Goal: Transaction & Acquisition: Book appointment/travel/reservation

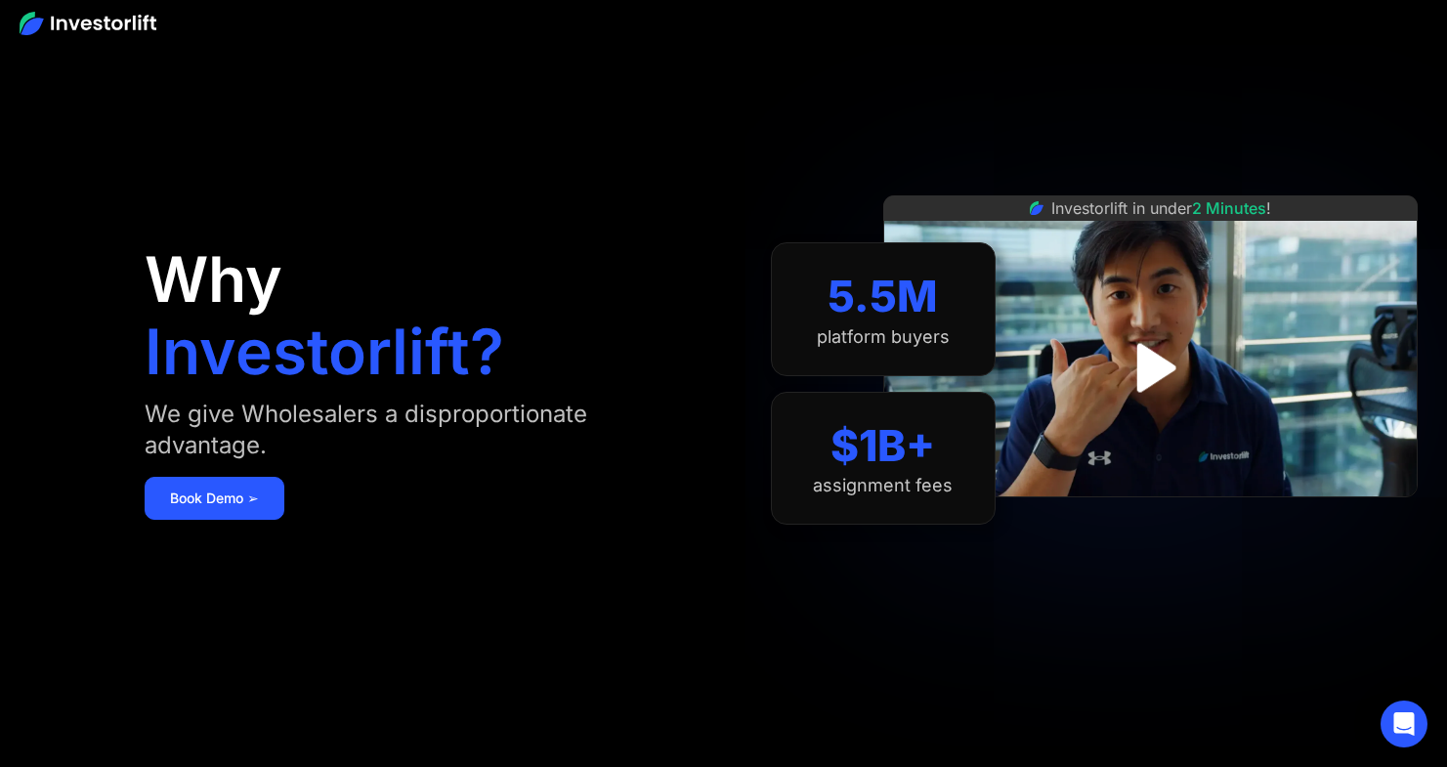
click at [227, 507] on link "Book Demo ➢" at bounding box center [215, 498] width 140 height 43
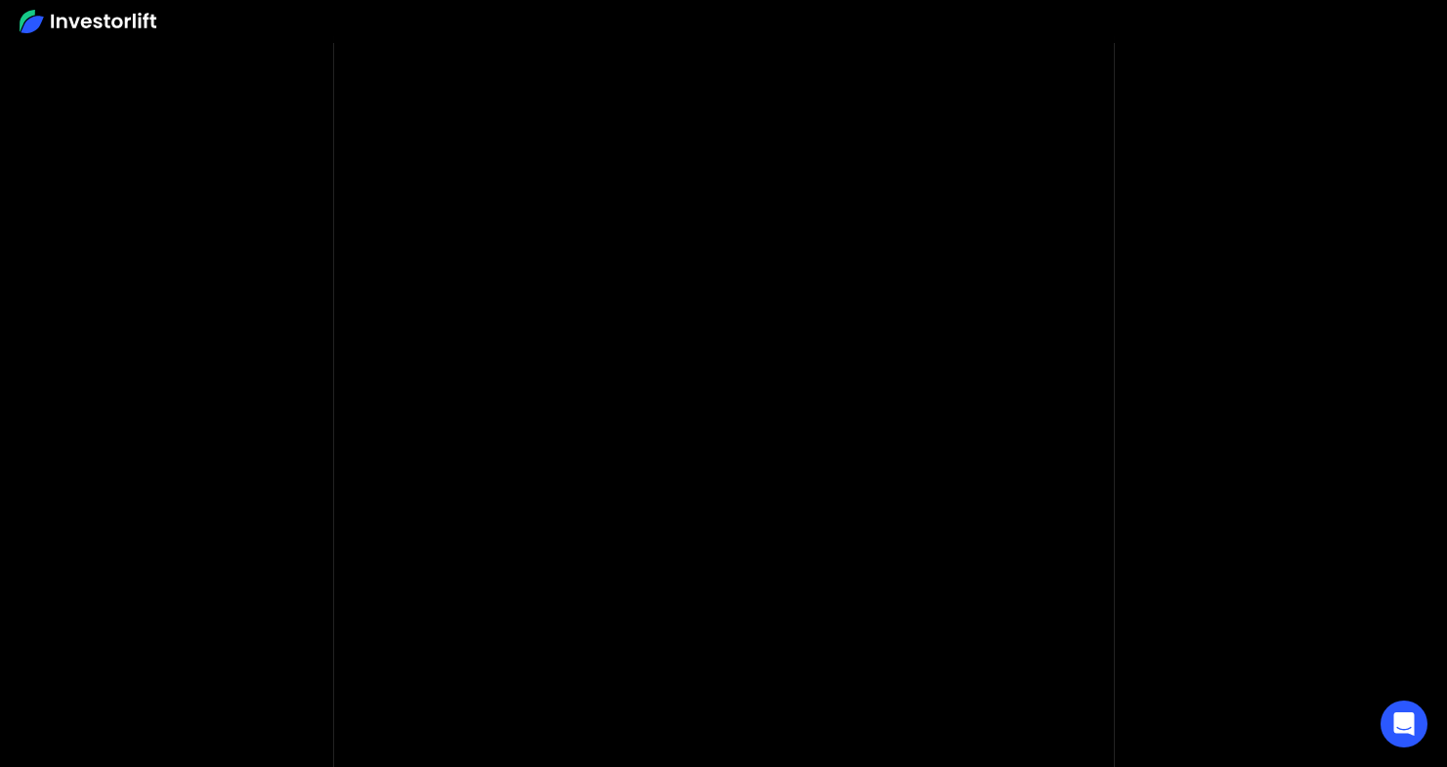
scroll to position [239, 0]
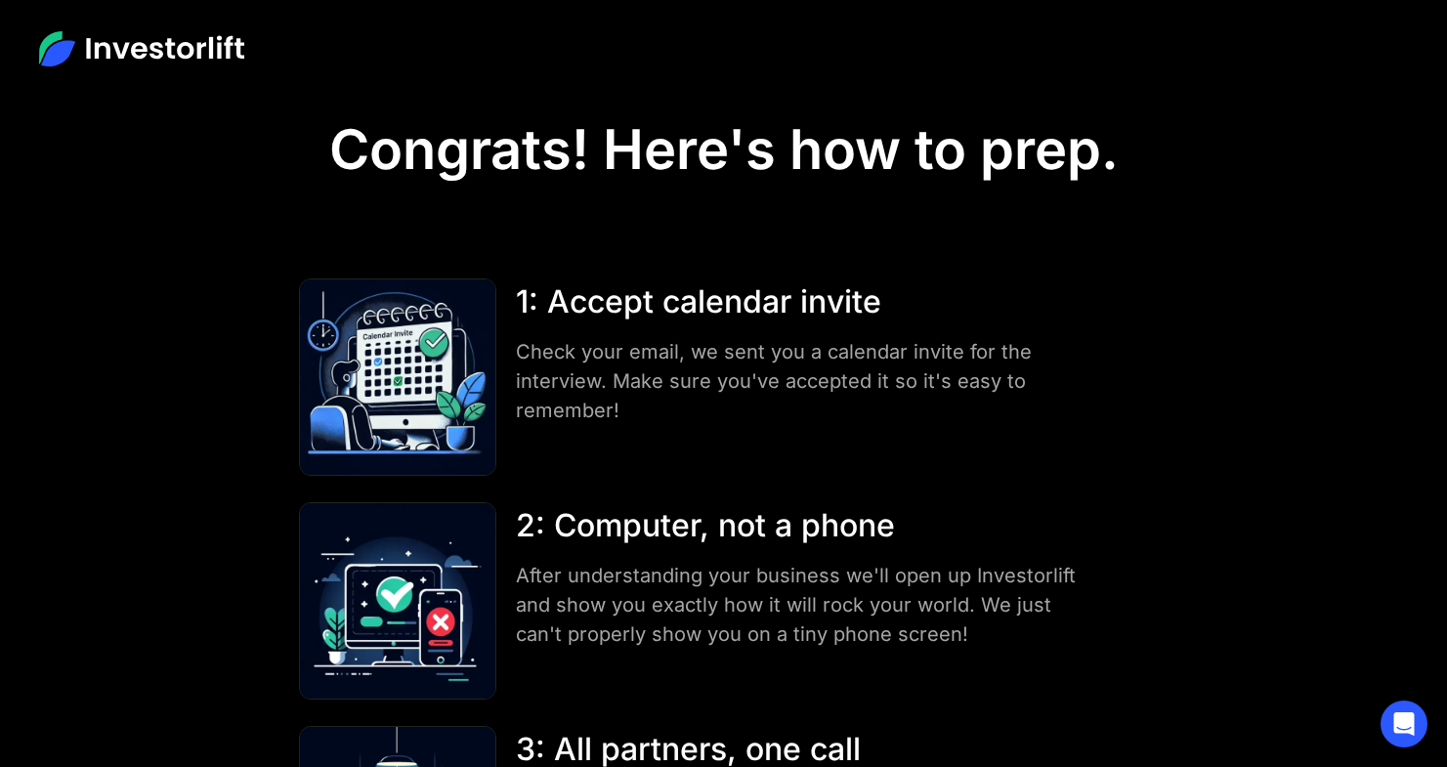
click at [684, 498] on div "1: Accept calendar invite Check your email, we sent you a calendar invite for t…" at bounding box center [723, 600] width 868 height 645
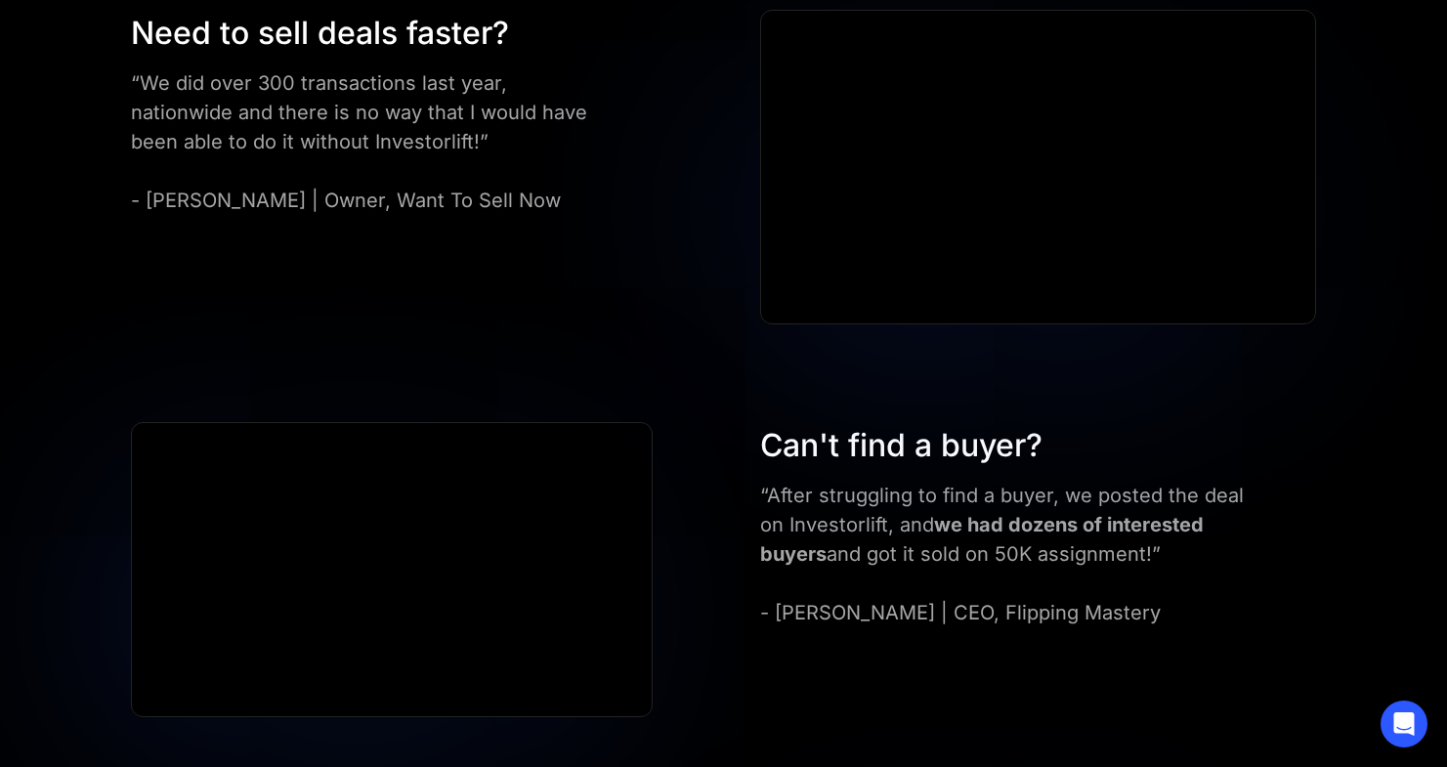
scroll to position [1205, 0]
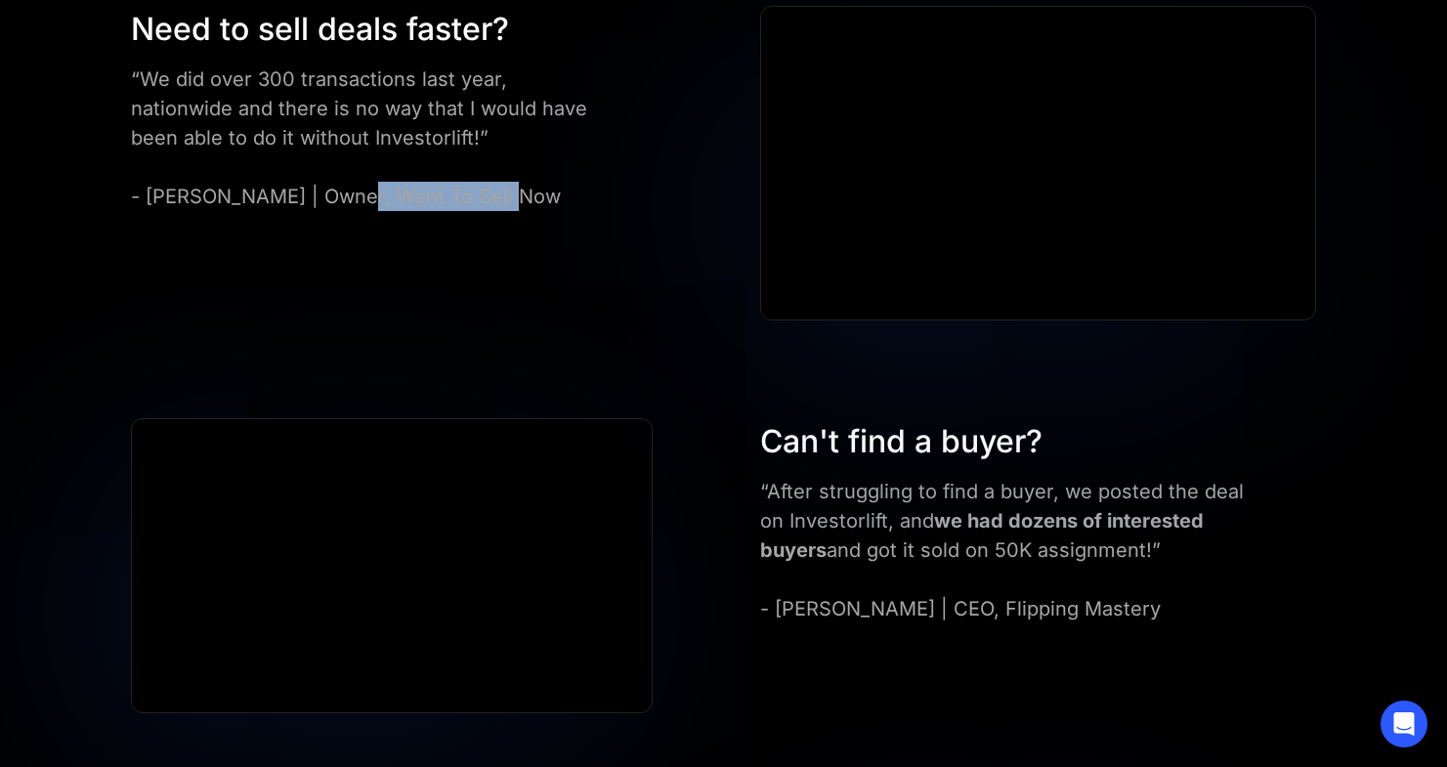
drag, startPoint x: 332, startPoint y: 192, endPoint x: 514, endPoint y: 190, distance: 181.7
click at [514, 190] on div "“We did over 300 transactions last year, nationwide and there is no way that I …" at bounding box center [365, 137] width 469 height 147
copy div "Want To Sell Now"
